Goal: Information Seeking & Learning: Learn about a topic

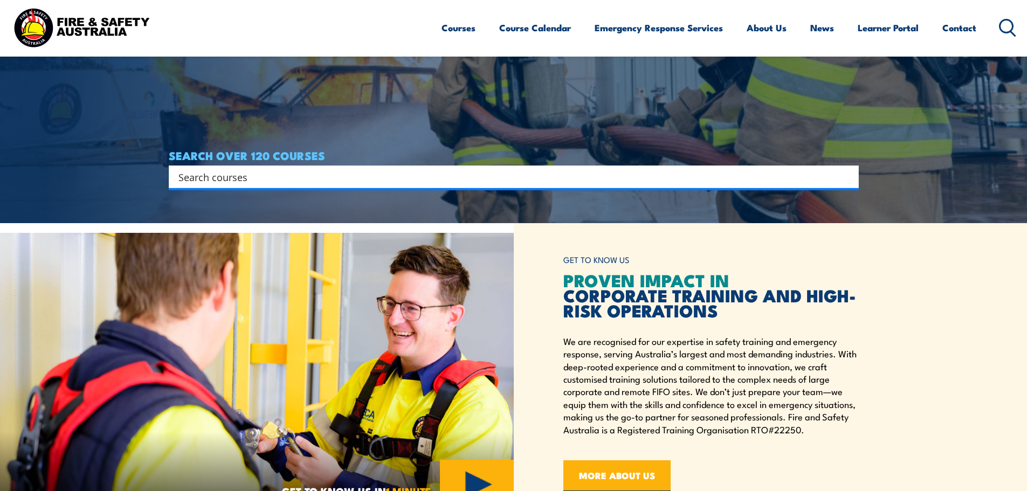
scroll to position [270, 0]
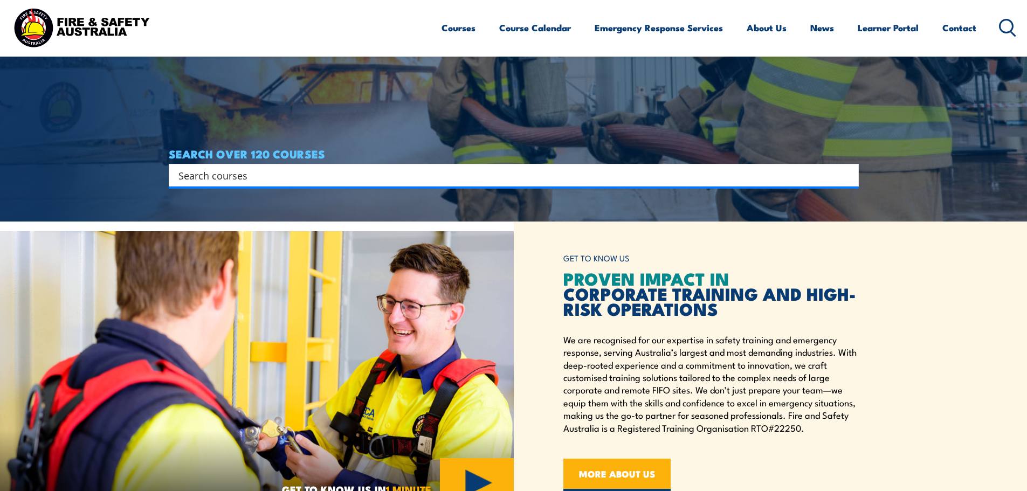
click at [313, 175] on input "Search input" at bounding box center [506, 175] width 657 height 16
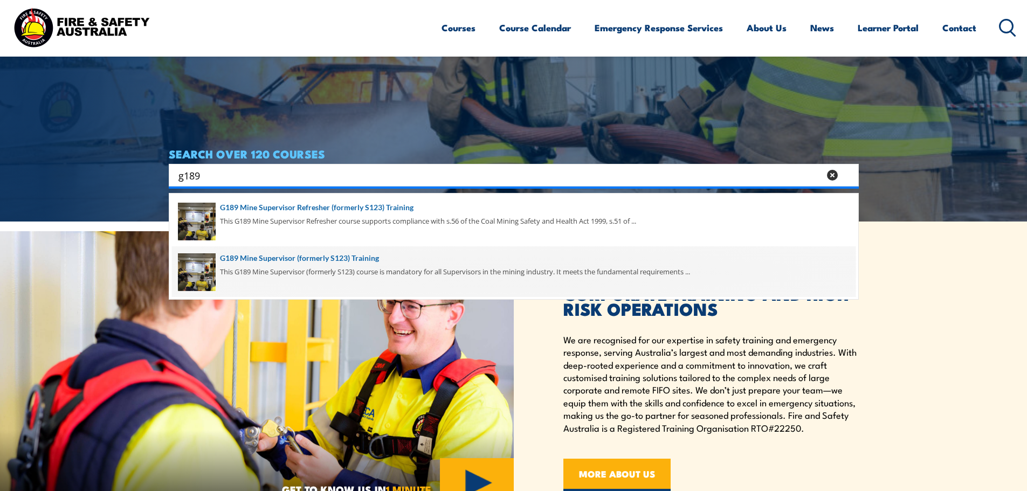
click at [284, 212] on span at bounding box center [514, 271] width 684 height 51
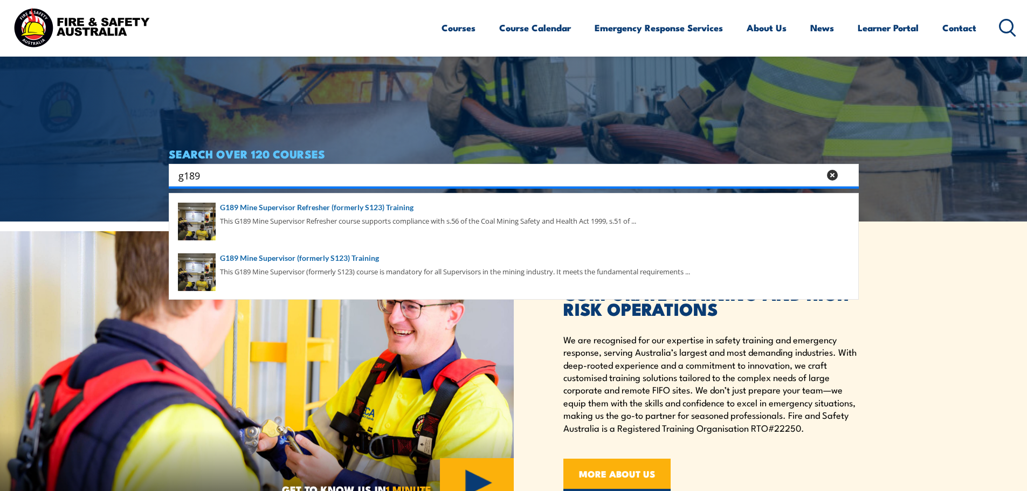
drag, startPoint x: 209, startPoint y: 172, endPoint x: 147, endPoint y: 166, distance: 62.3
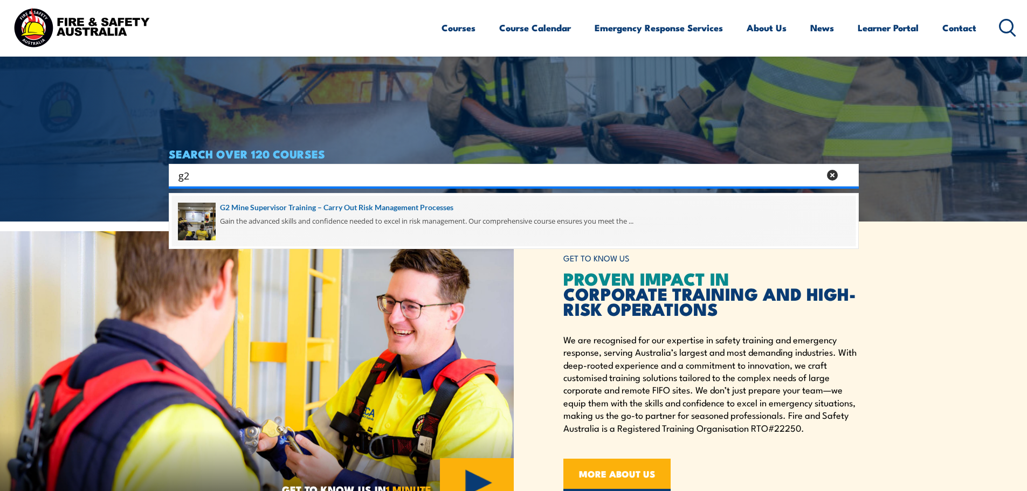
type input "g2"
click at [260, 202] on span at bounding box center [514, 221] width 684 height 51
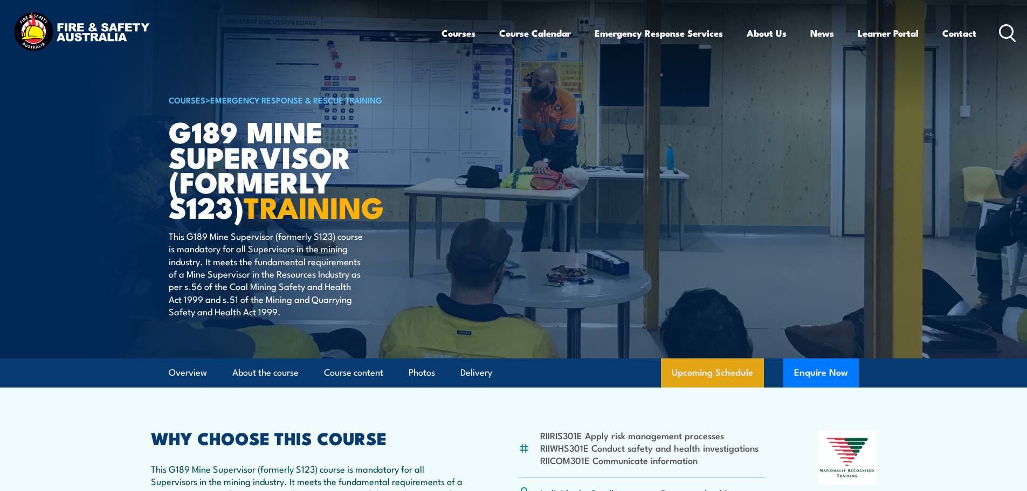
click at [709, 363] on link "Upcoming Schedule" at bounding box center [712, 373] width 103 height 29
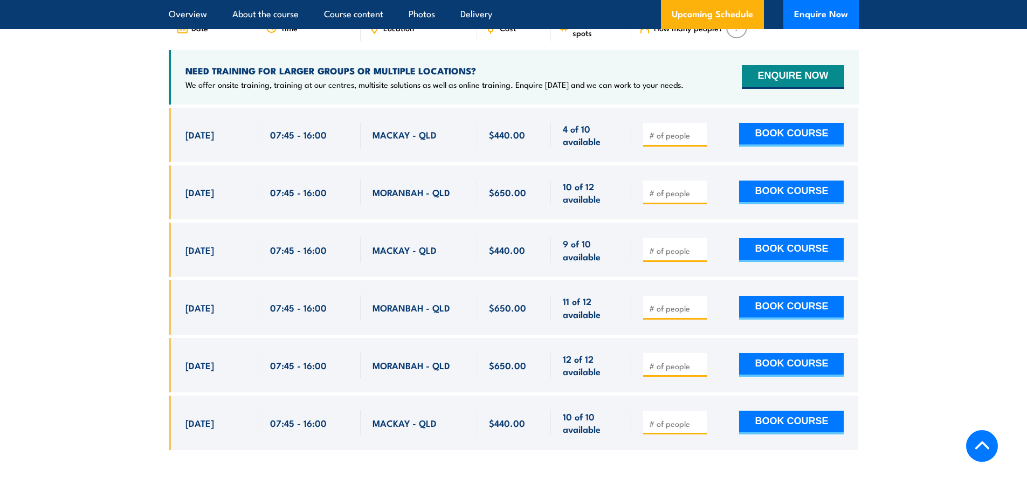
scroll to position [1945, 0]
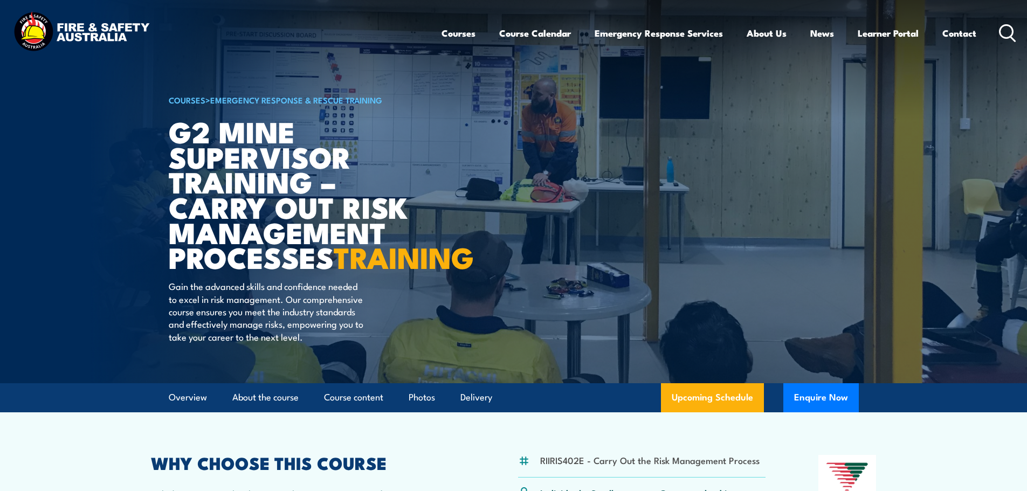
click at [703, 383] on article "COURSES > Emergency Response & Rescue Training G2 Mine Supervisor Training – Ca…" at bounding box center [514, 191] width 690 height 383
click at [704, 412] on link "Upcoming Schedule" at bounding box center [712, 397] width 103 height 29
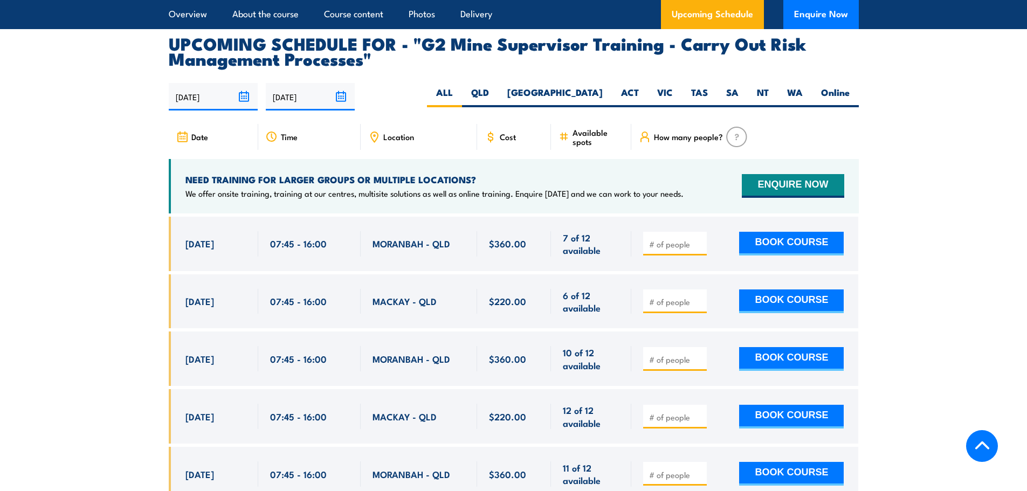
scroll to position [1955, 0]
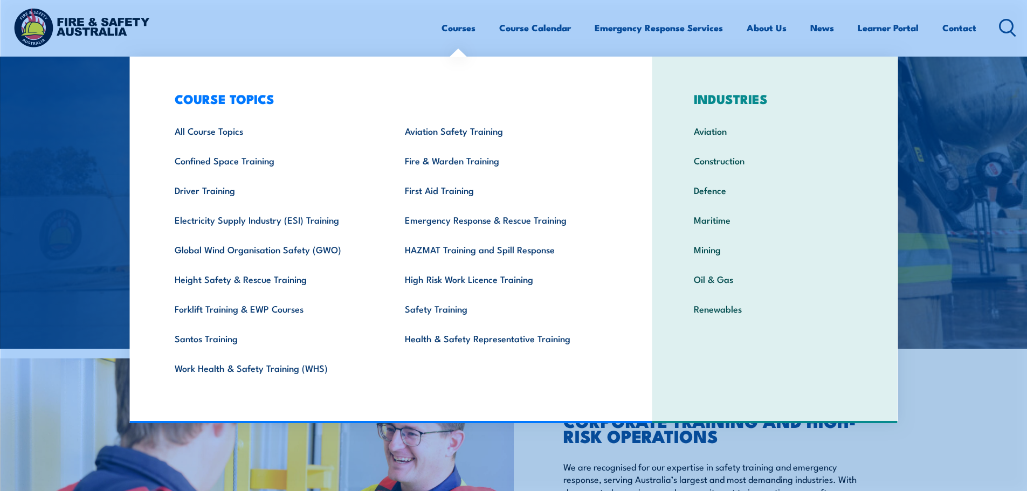
scroll to position [270, 0]
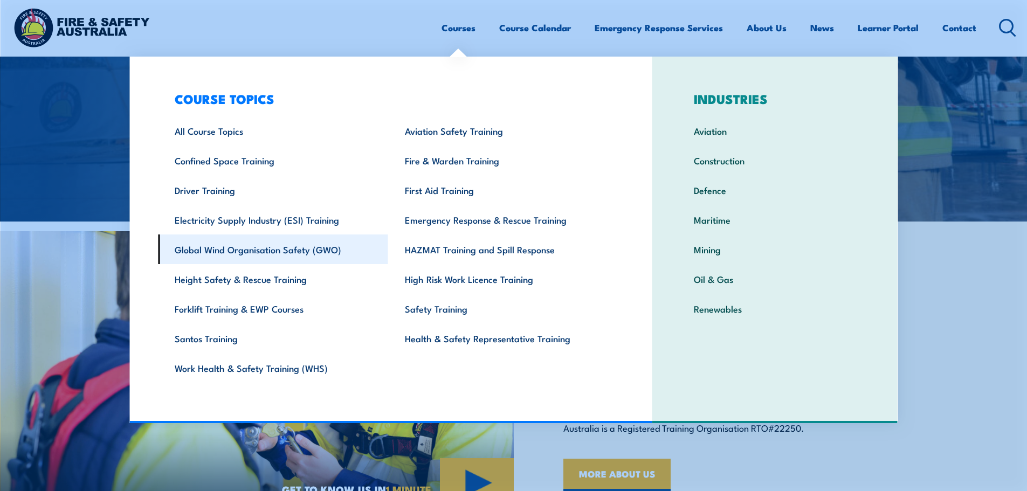
click at [273, 252] on link "Global Wind Organisation Safety (GWO)" at bounding box center [273, 250] width 230 height 30
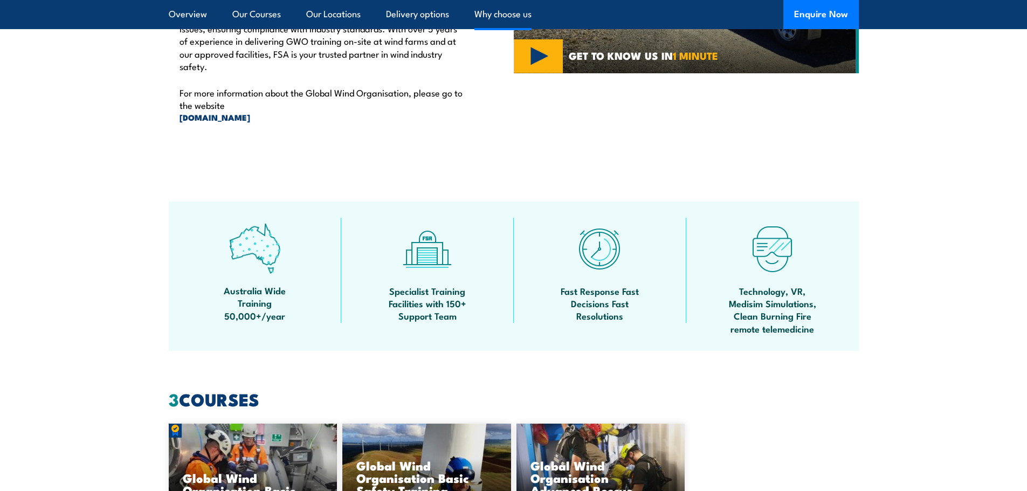
scroll to position [863, 0]
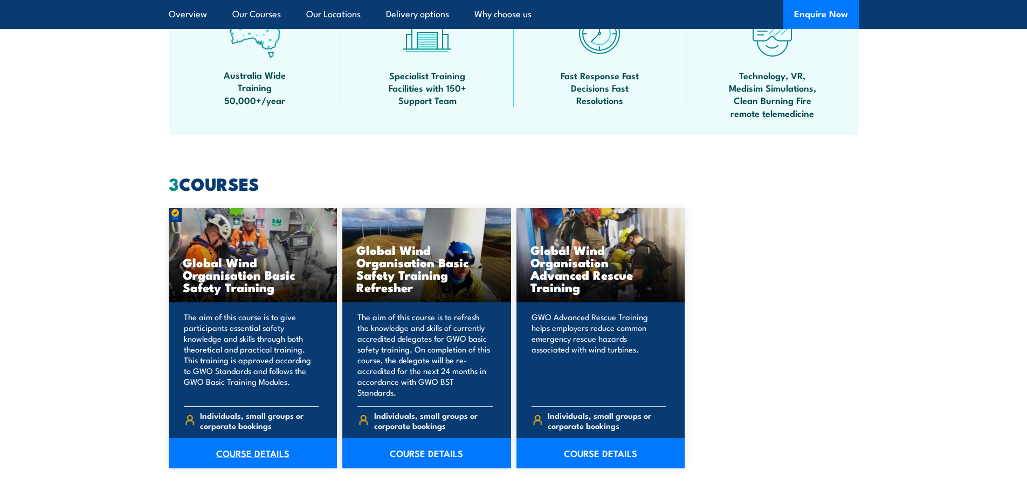
click at [274, 438] on link "COURSE DETAILS" at bounding box center [253, 453] width 169 height 30
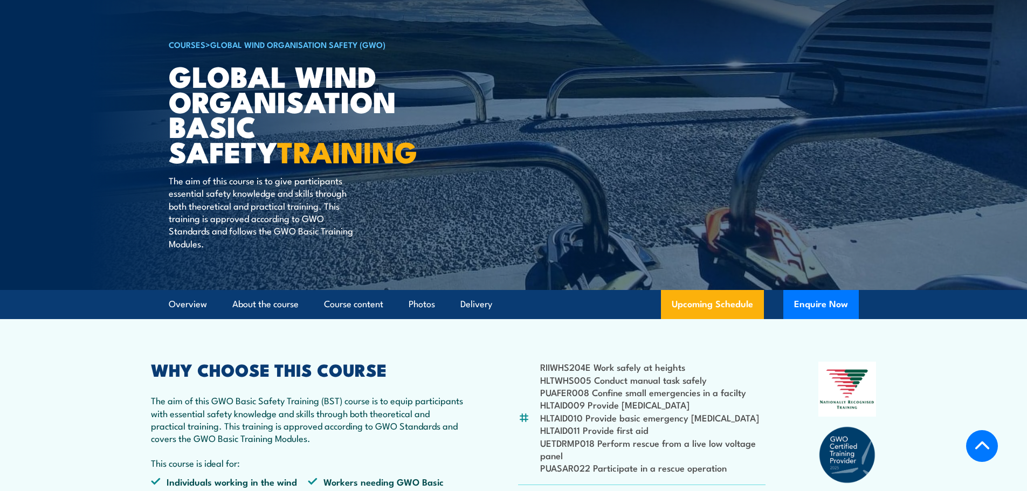
scroll to position [270, 0]
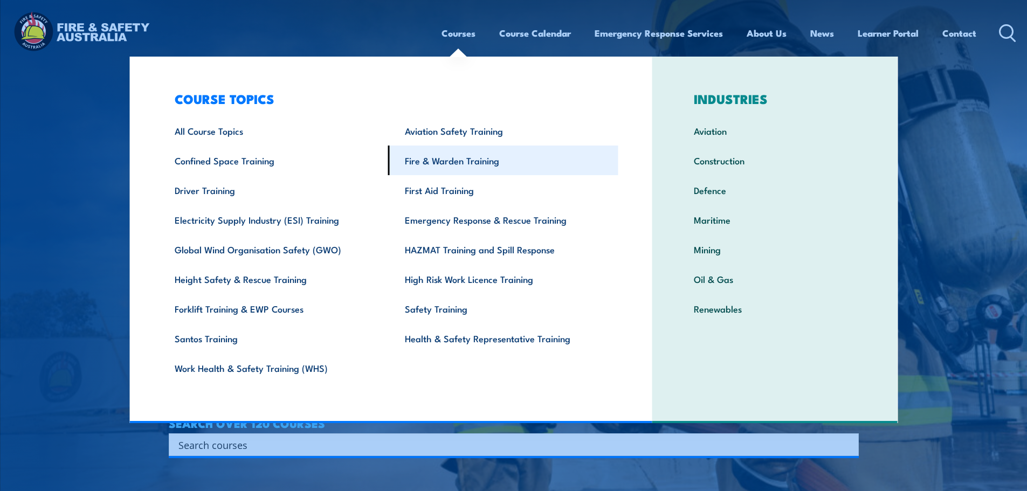
click at [451, 166] on link "Fire & Warden Training" at bounding box center [503, 161] width 230 height 30
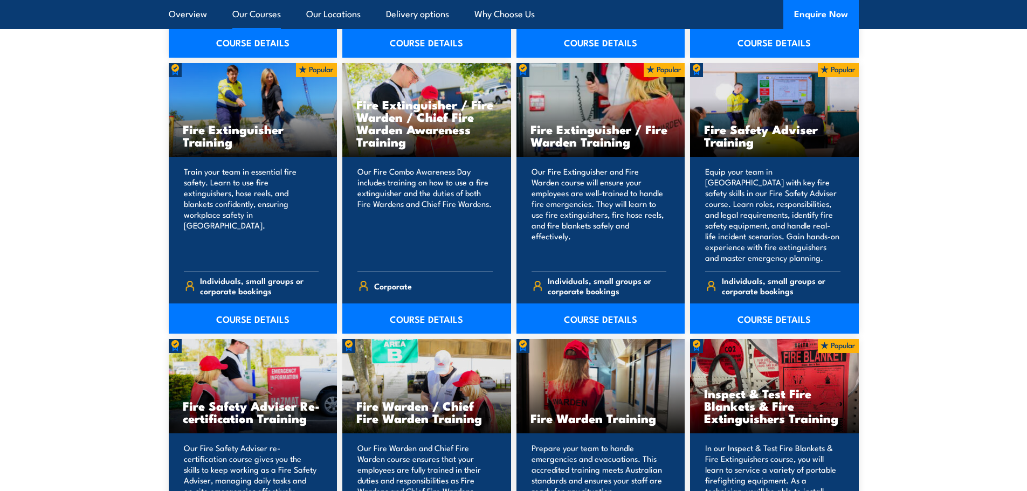
scroll to position [1132, 0]
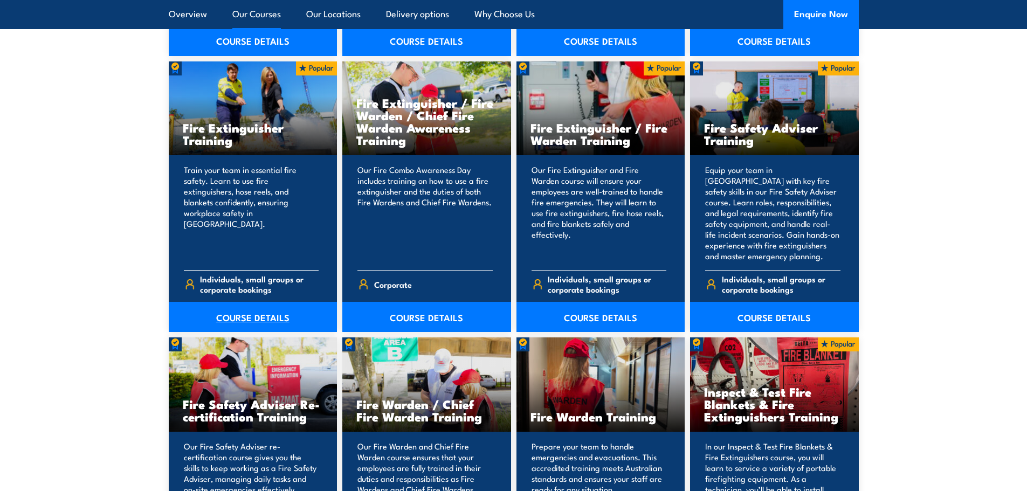
click at [244, 307] on link "COURSE DETAILS" at bounding box center [253, 317] width 169 height 30
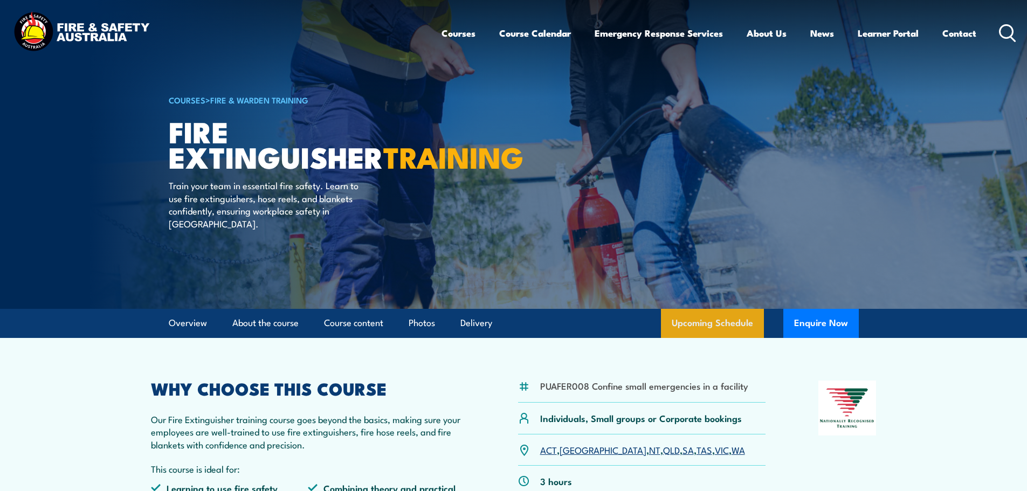
click at [731, 313] on link "Upcoming Schedule" at bounding box center [712, 323] width 103 height 29
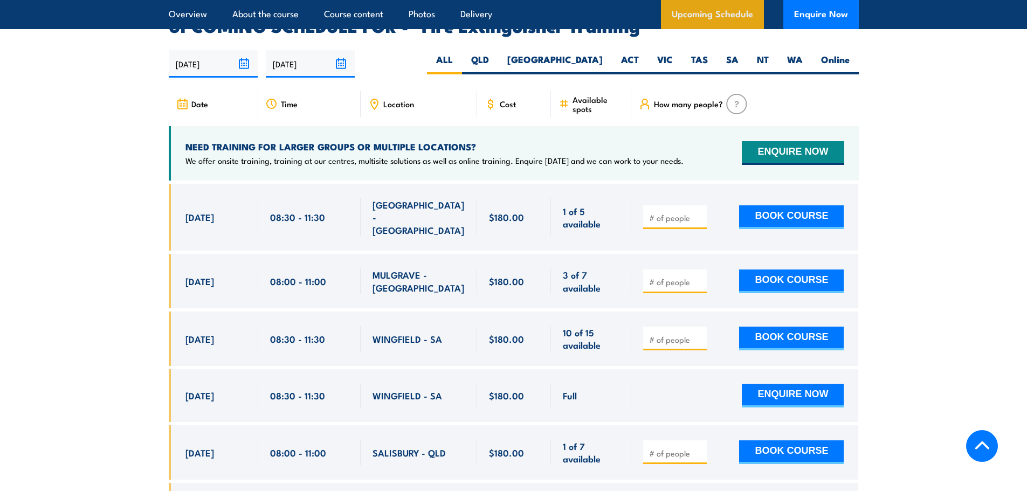
scroll to position [1810, 0]
